Goal: Navigation & Orientation: Find specific page/section

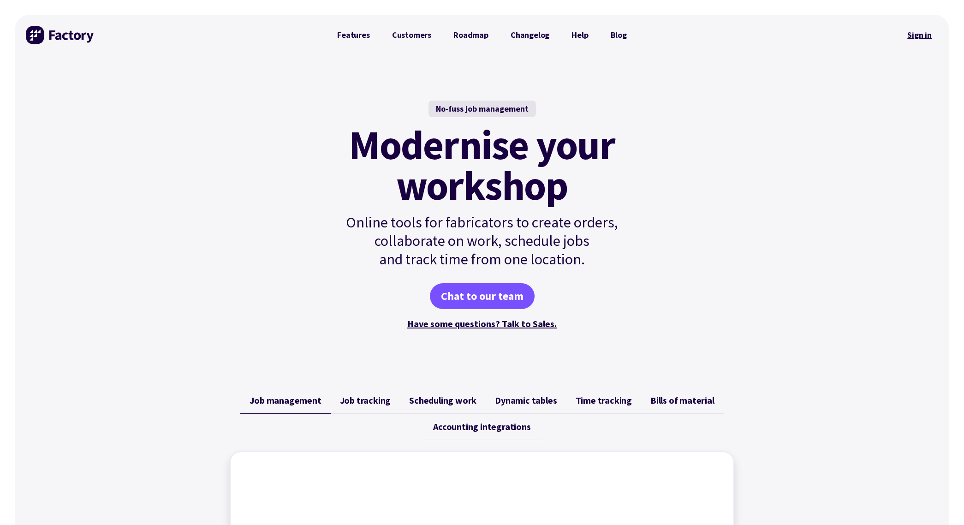
click at [918, 33] on link "Sign in" at bounding box center [919, 34] width 37 height 21
